Goal: Find specific page/section: Find specific page/section

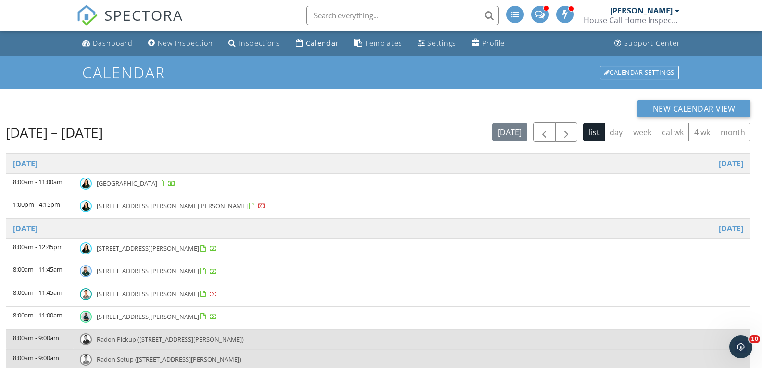
scroll to position [48, 0]
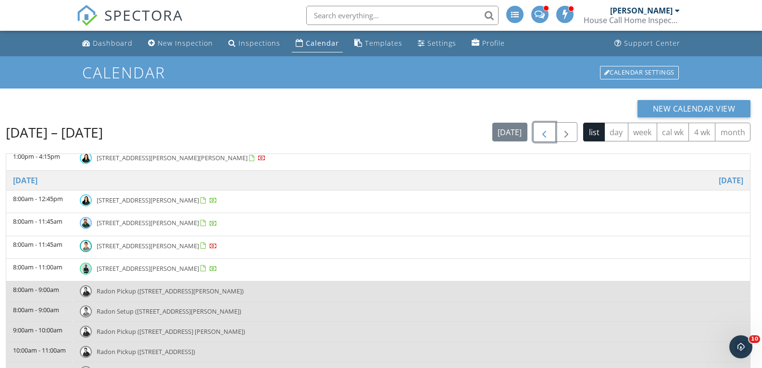
click at [543, 136] on span "button" at bounding box center [544, 132] width 12 height 12
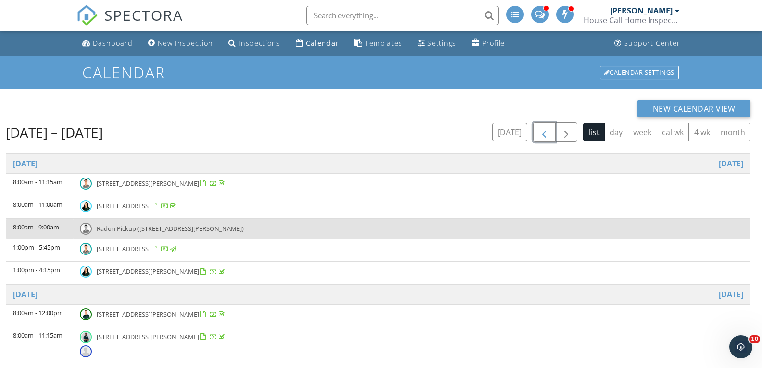
click at [544, 136] on span "button" at bounding box center [544, 132] width 12 height 12
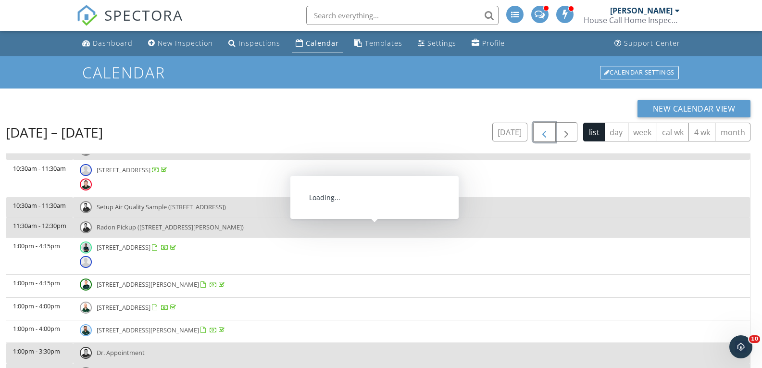
scroll to position [2211, 0]
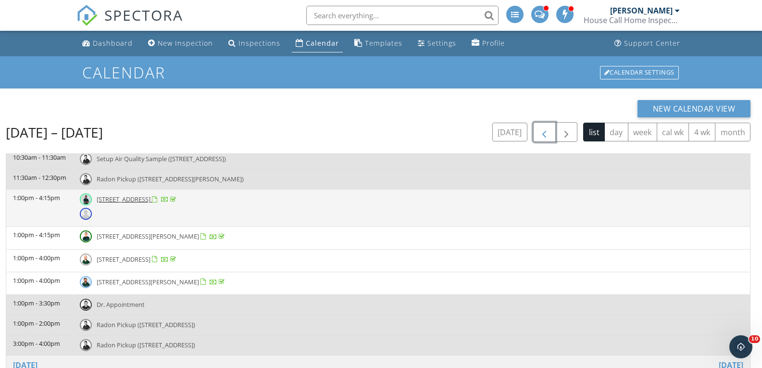
click at [146, 197] on span "3198 Horn Springs Rd , Lebanon 37087" at bounding box center [124, 199] width 54 height 9
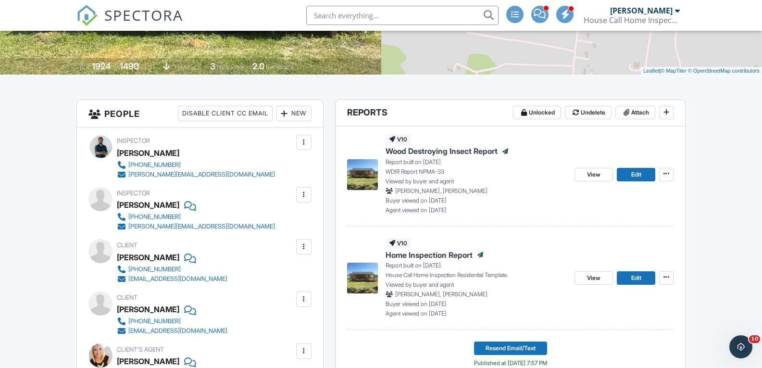
scroll to position [192, 0]
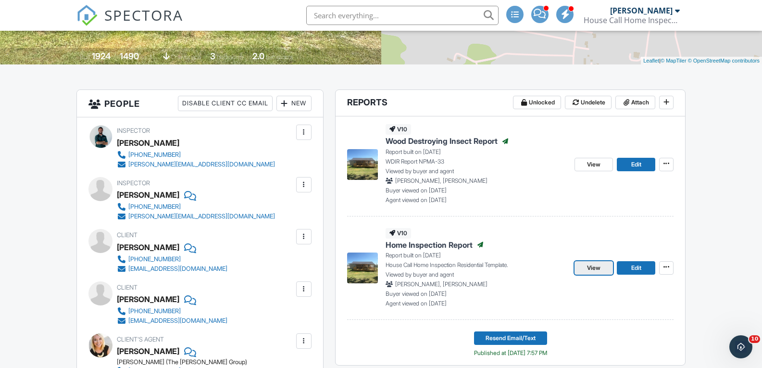
click at [589, 269] on span "View" at bounding box center [593, 268] width 13 height 10
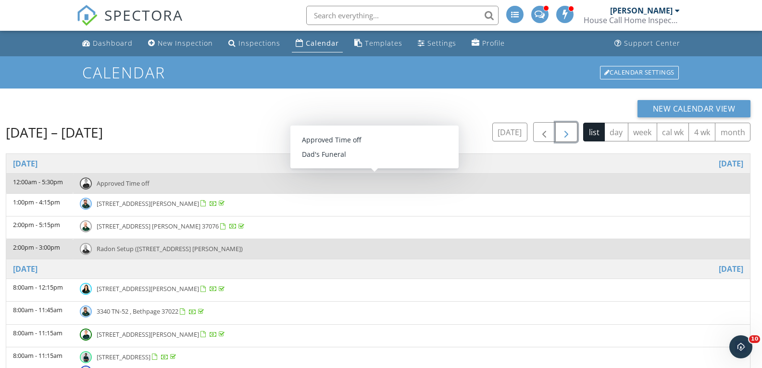
click at [564, 137] on span "button" at bounding box center [567, 132] width 12 height 12
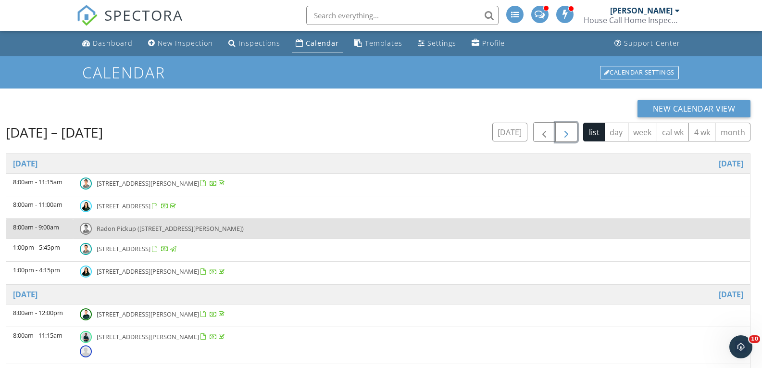
click at [562, 132] on span "button" at bounding box center [567, 132] width 12 height 12
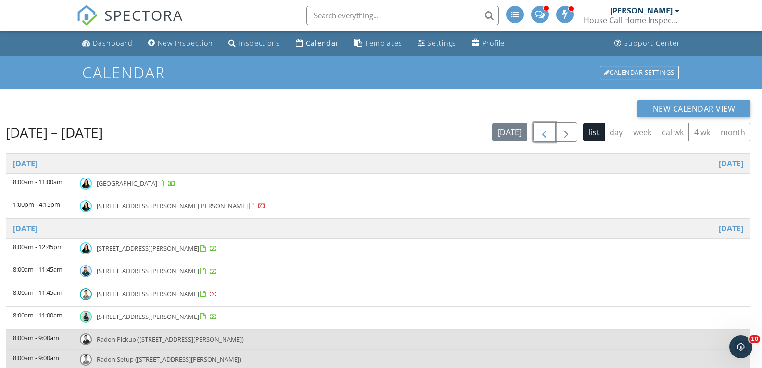
click at [541, 133] on span "button" at bounding box center [544, 132] width 12 height 12
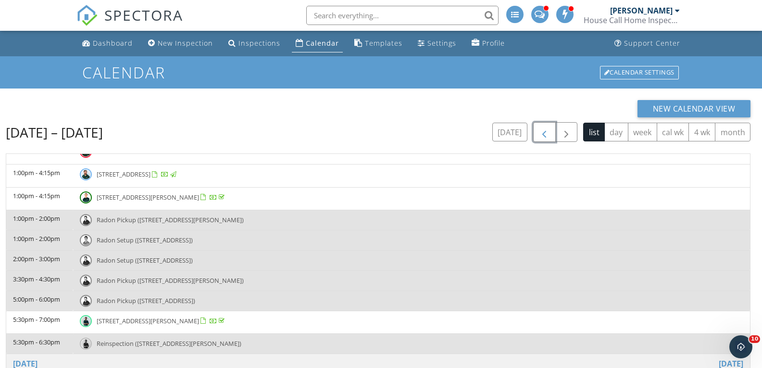
scroll to position [1394, 0]
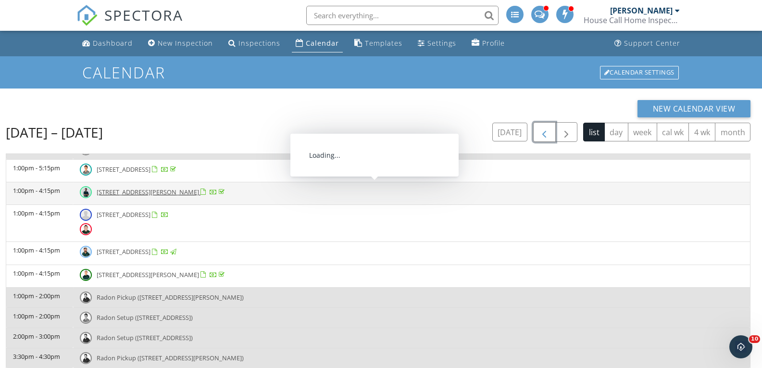
click at [127, 192] on span "210 3rd St , Dickson 37055" at bounding box center [148, 191] width 102 height 9
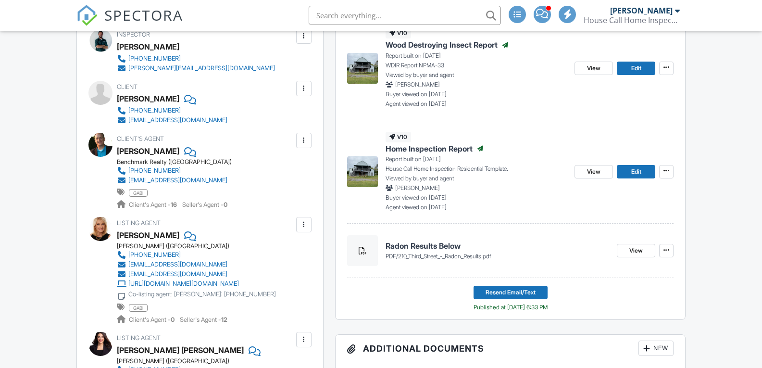
scroll to position [288, 0]
click at [417, 148] on span "Home Inspection Report" at bounding box center [429, 148] width 87 height 11
